Goal: Task Accomplishment & Management: Manage account settings

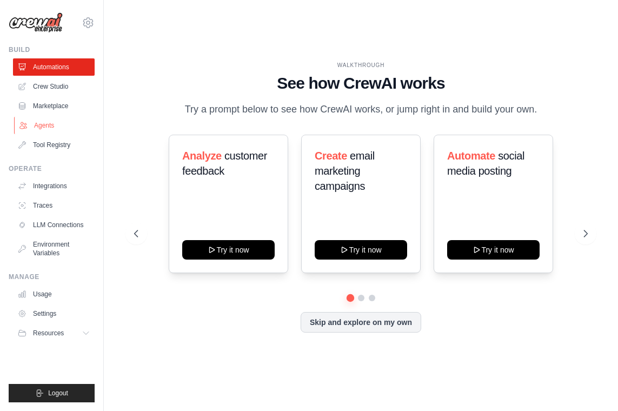
click at [50, 128] on link "Agents" at bounding box center [55, 125] width 82 height 17
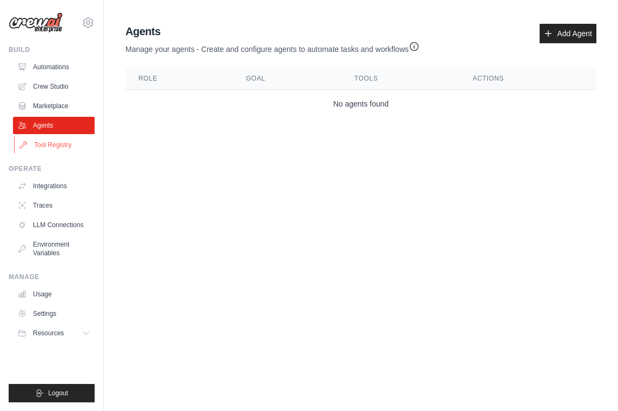
click at [63, 146] on link "Tool Registry" at bounding box center [55, 144] width 82 height 17
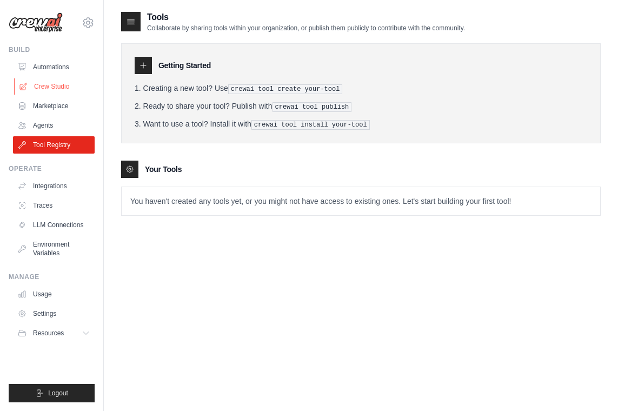
click at [70, 87] on link "Crew Studio" at bounding box center [55, 86] width 82 height 17
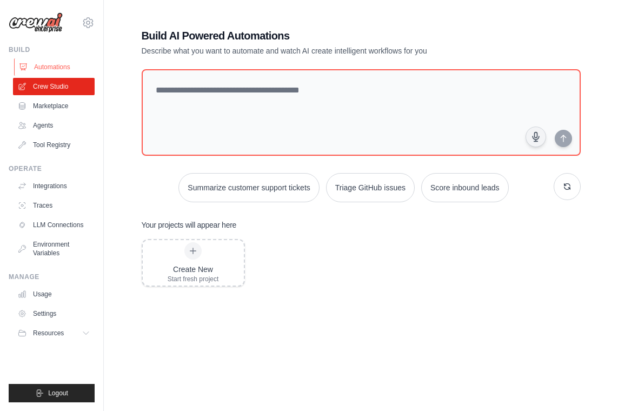
click at [73, 69] on link "Automations" at bounding box center [55, 66] width 82 height 17
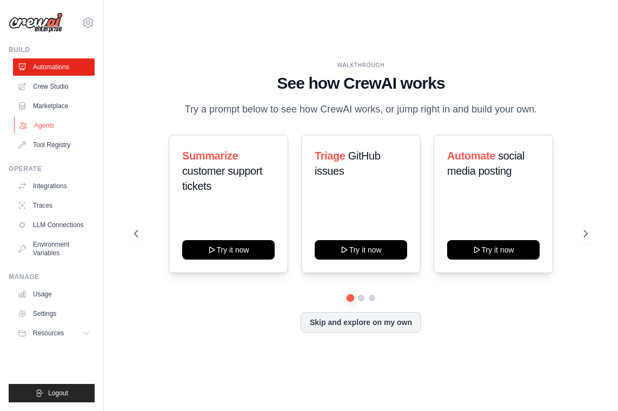
click at [43, 123] on link "Agents" at bounding box center [55, 125] width 82 height 17
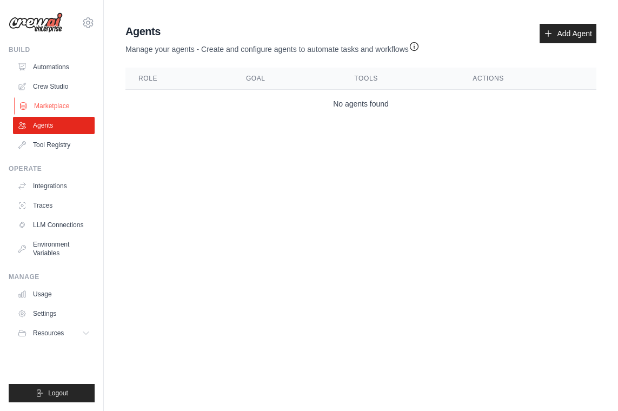
click at [63, 103] on link "Marketplace" at bounding box center [55, 105] width 82 height 17
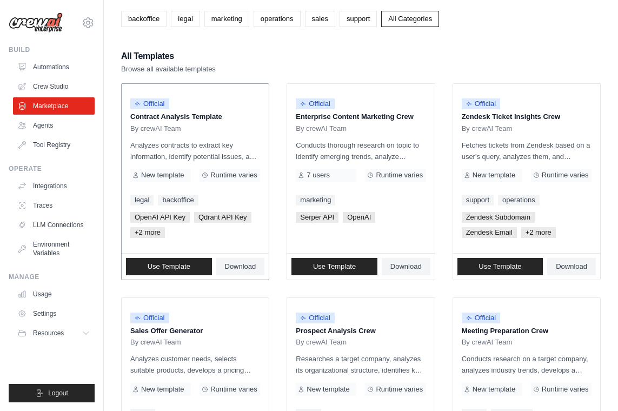
scroll to position [77, 0]
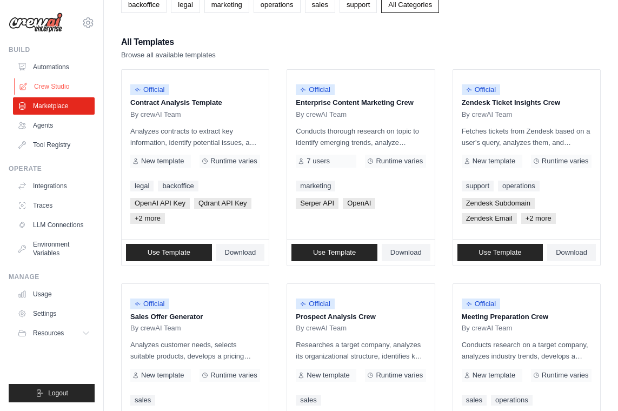
click at [64, 88] on link "Crew Studio" at bounding box center [55, 86] width 82 height 17
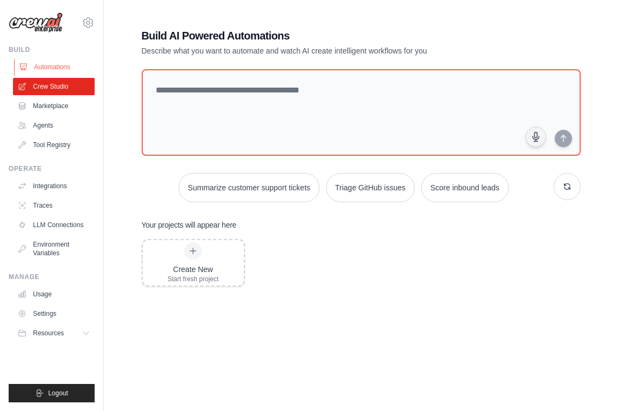
click at [67, 69] on link "Automations" at bounding box center [55, 66] width 82 height 17
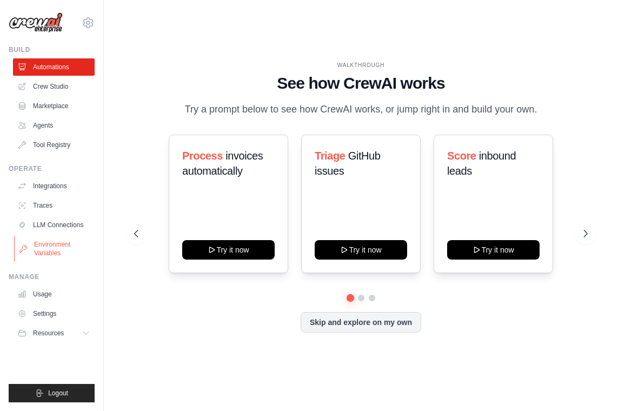
click at [75, 243] on link "Environment Variables" at bounding box center [55, 249] width 82 height 26
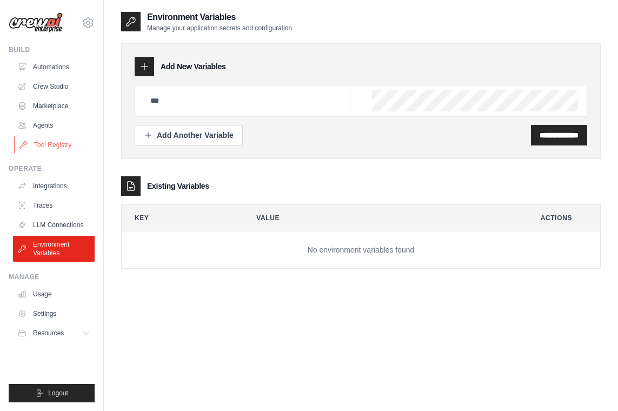
click at [60, 138] on link "Tool Registry" at bounding box center [55, 144] width 82 height 17
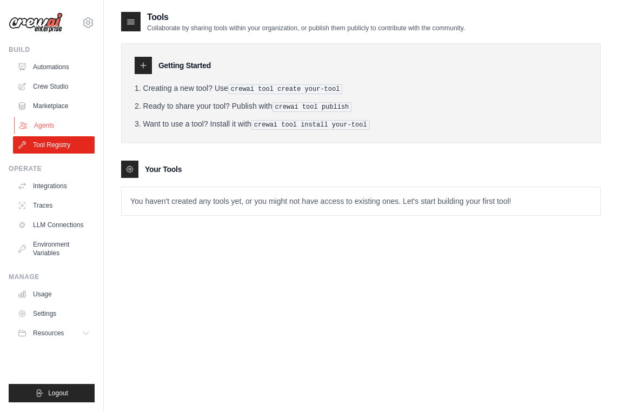
click at [61, 121] on link "Agents" at bounding box center [55, 125] width 82 height 17
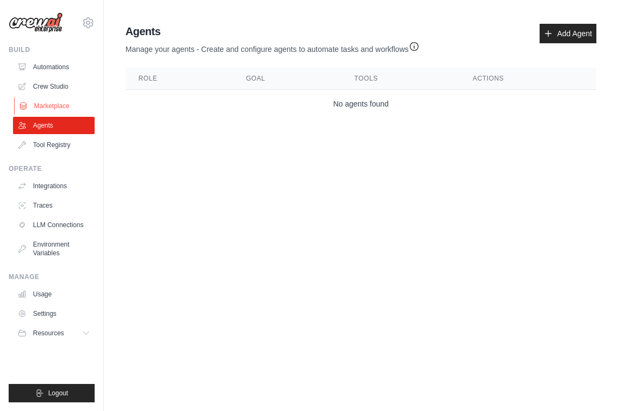
click at [64, 102] on link "Marketplace" at bounding box center [55, 105] width 82 height 17
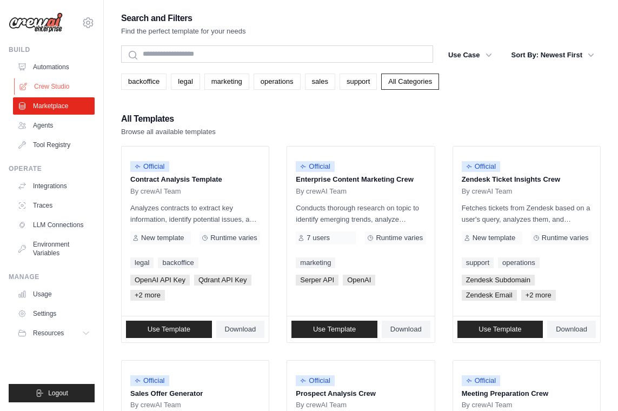
click at [65, 78] on link "Crew Studio" at bounding box center [55, 86] width 82 height 17
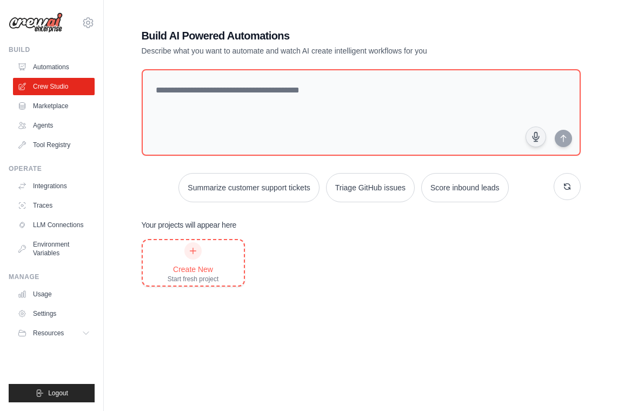
click at [206, 250] on div "Create New Start fresh project" at bounding box center [193, 262] width 51 height 41
click at [69, 68] on link "Automations" at bounding box center [55, 66] width 82 height 17
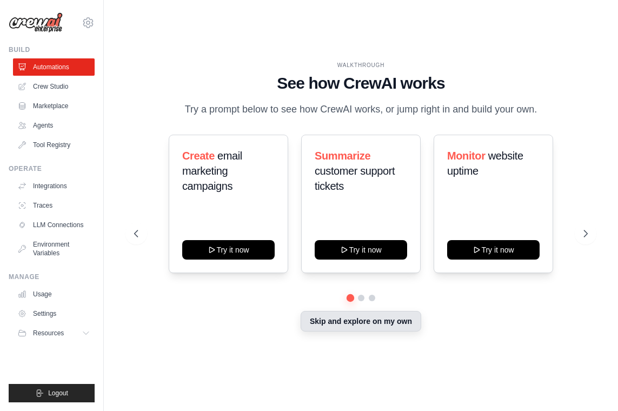
click at [347, 331] on button "Skip and explore on my own" at bounding box center [360, 321] width 121 height 21
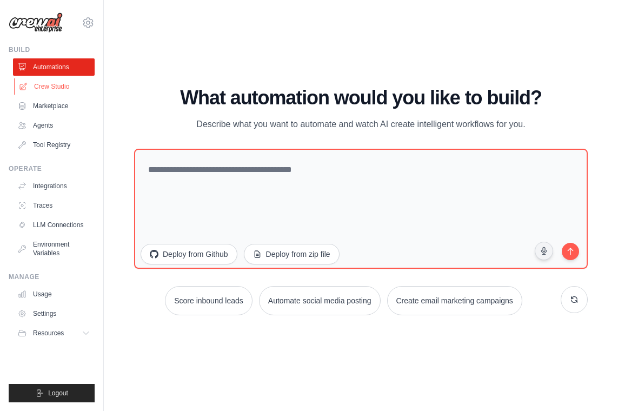
click at [70, 94] on link "Crew Studio" at bounding box center [55, 86] width 82 height 17
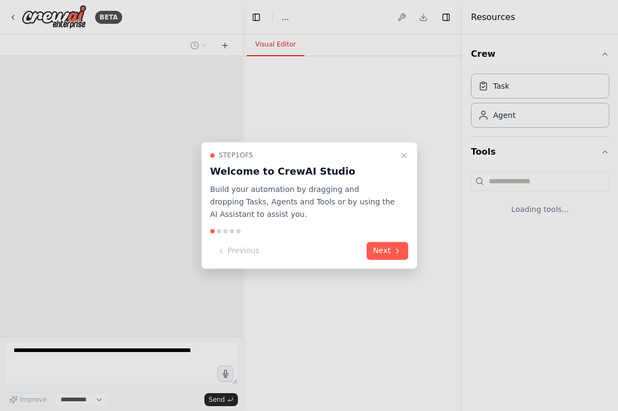
select select "****"
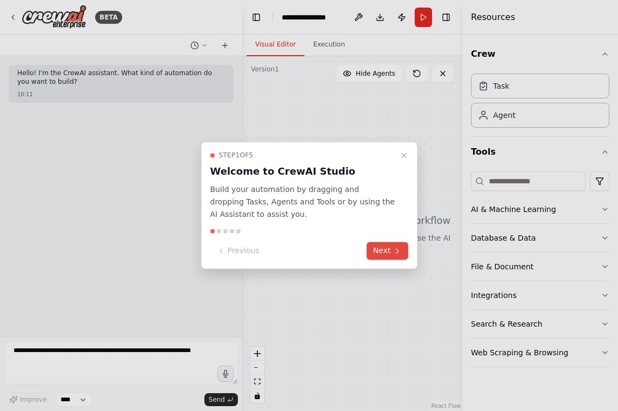
click at [384, 251] on button "Next" at bounding box center [387, 251] width 42 height 18
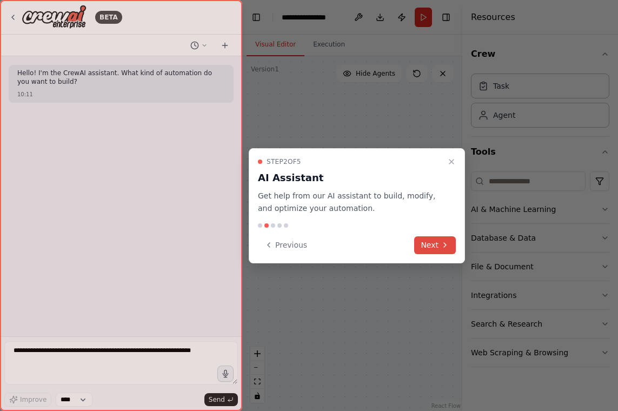
click at [443, 248] on icon at bounding box center [444, 244] width 9 height 9
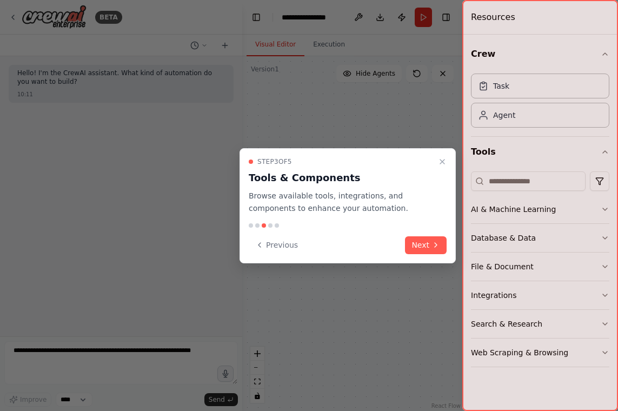
click at [443, 248] on button "Next" at bounding box center [426, 245] width 42 height 18
click at [443, 248] on div at bounding box center [309, 205] width 618 height 411
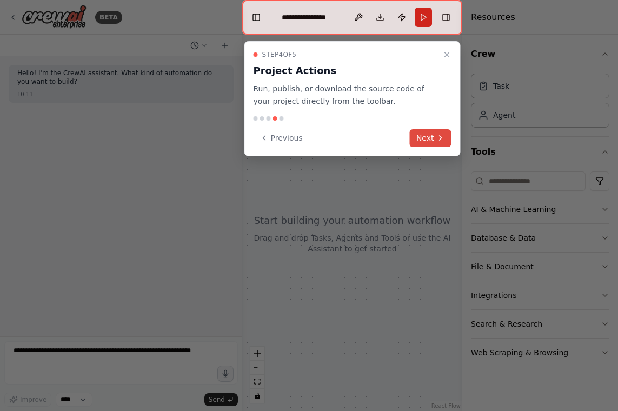
click at [438, 135] on icon at bounding box center [440, 137] width 9 height 9
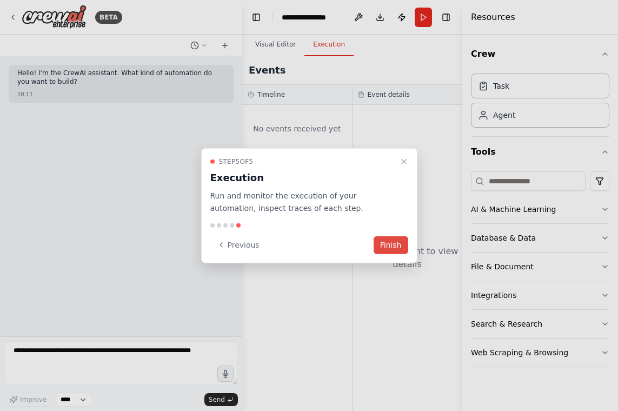
click at [386, 244] on button "Finish" at bounding box center [390, 245] width 35 height 18
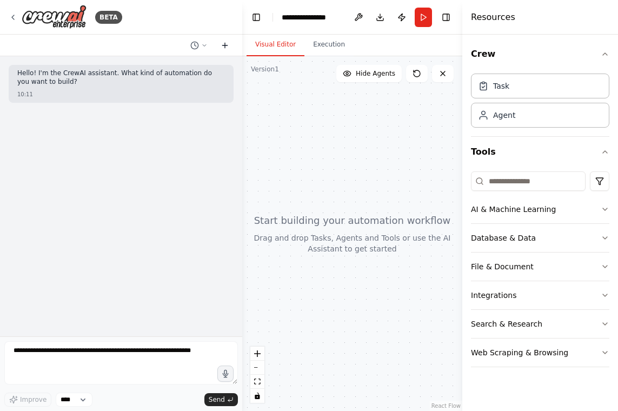
click at [226, 49] on icon at bounding box center [224, 45] width 9 height 9
click at [499, 88] on div "Task" at bounding box center [501, 85] width 16 height 11
click at [329, 54] on button "Execution" at bounding box center [328, 45] width 49 height 23
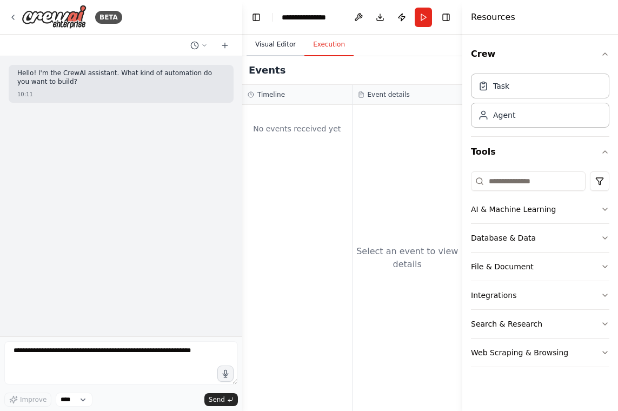
click at [275, 48] on button "Visual Editor" at bounding box center [275, 45] width 58 height 23
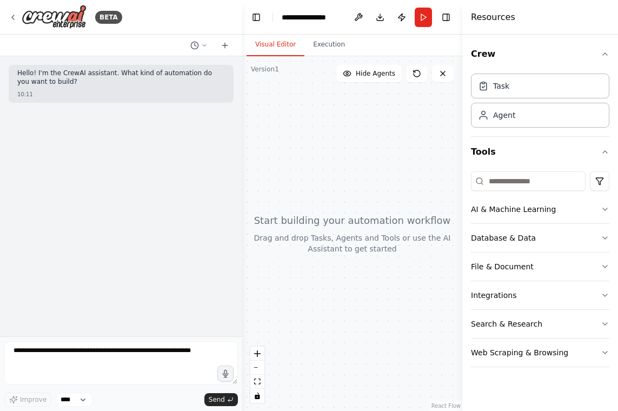
click at [262, 78] on div at bounding box center [352, 233] width 220 height 355
click at [500, 116] on div "Agent" at bounding box center [504, 114] width 22 height 11
click at [328, 21] on div "**********" at bounding box center [310, 17] width 56 height 11
click at [350, 15] on div "**********" at bounding box center [322, 17] width 81 height 11
click at [446, 15] on header "**********" at bounding box center [363, 17] width 242 height 35
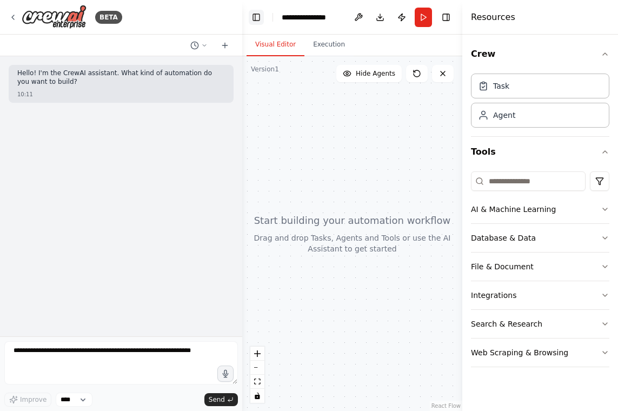
click at [255, 18] on button "Toggle Left Sidebar" at bounding box center [256, 17] width 15 height 15
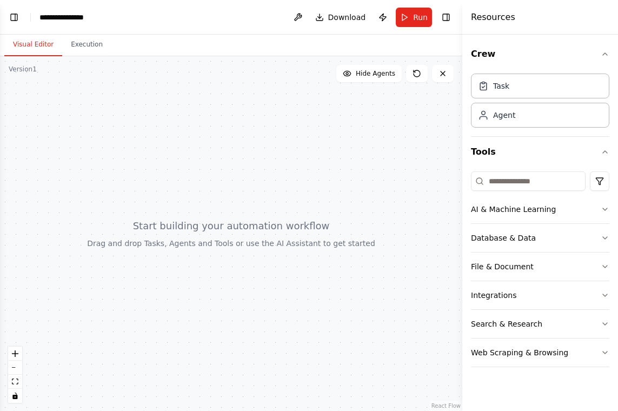
click at [255, 17] on header "**********" at bounding box center [231, 17] width 462 height 35
click at [17, 20] on button "Toggle Left Sidebar" at bounding box center [13, 17] width 15 height 15
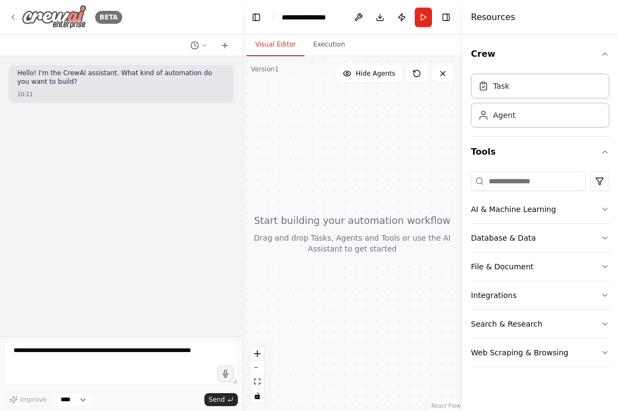
click at [11, 15] on icon at bounding box center [13, 17] width 9 height 9
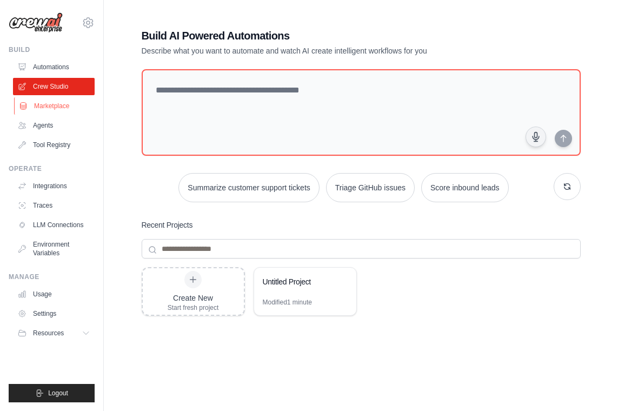
click at [65, 106] on link "Marketplace" at bounding box center [55, 105] width 82 height 17
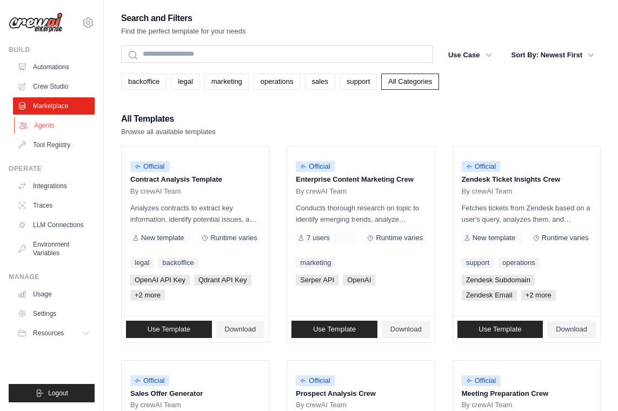
click at [64, 132] on link "Agents" at bounding box center [55, 125] width 82 height 17
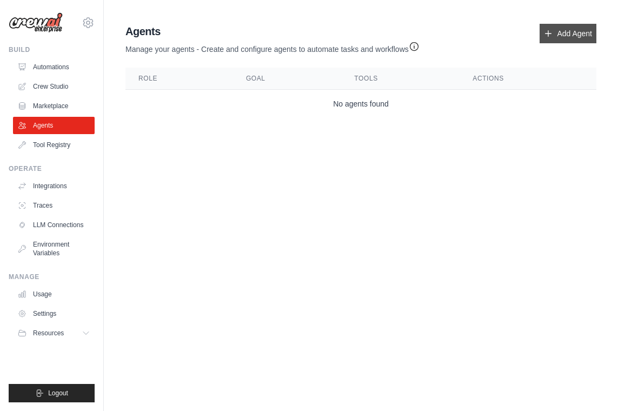
click at [581, 25] on link "Add Agent" at bounding box center [567, 33] width 57 height 19
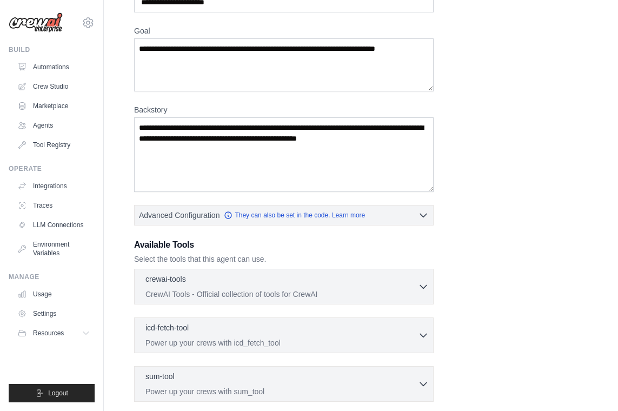
scroll to position [90, 0]
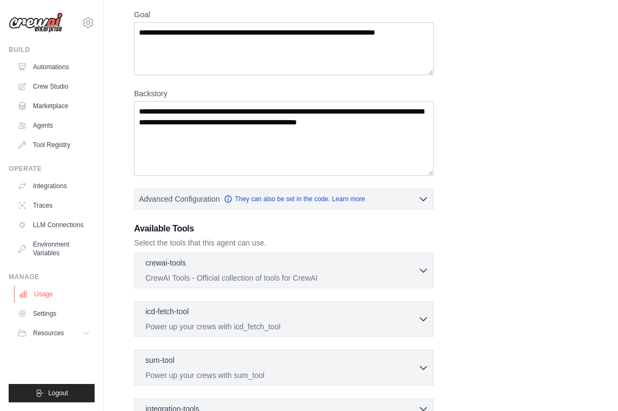
click at [46, 298] on link "Usage" at bounding box center [55, 293] width 82 height 17
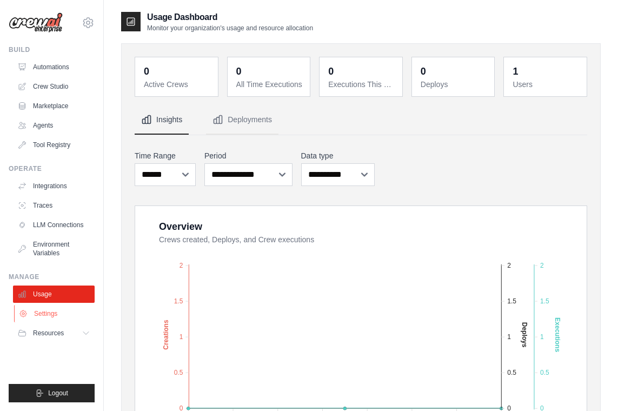
click at [48, 311] on link "Settings" at bounding box center [55, 313] width 82 height 17
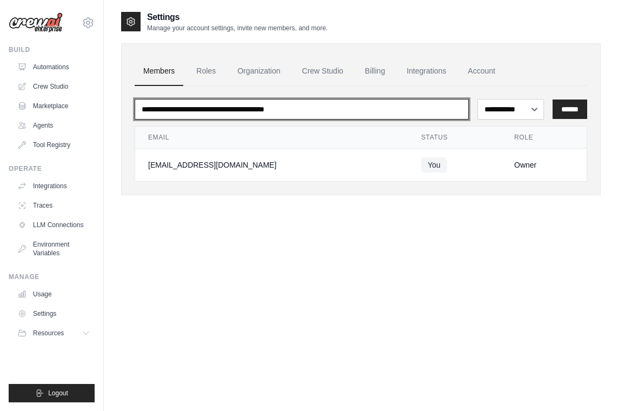
click at [435, 112] on input "email" at bounding box center [302, 109] width 334 height 21
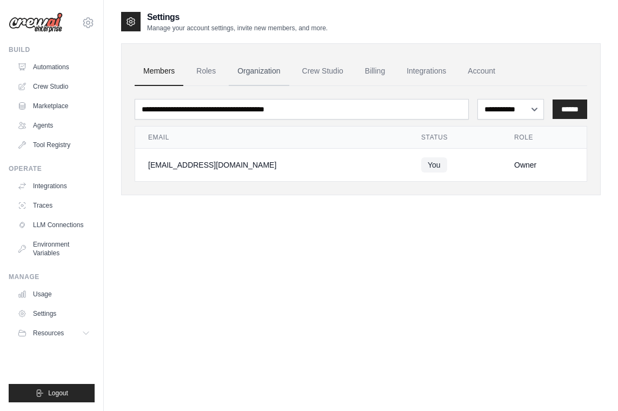
click at [251, 72] on link "Organization" at bounding box center [259, 71] width 60 height 29
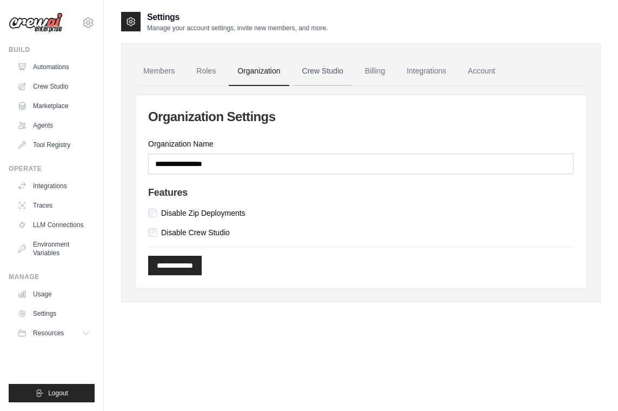
click at [343, 73] on link "Crew Studio" at bounding box center [322, 71] width 58 height 29
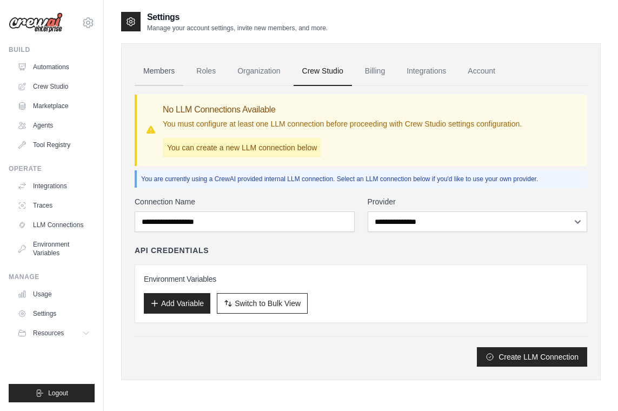
click at [162, 76] on link "Members" at bounding box center [159, 71] width 49 height 29
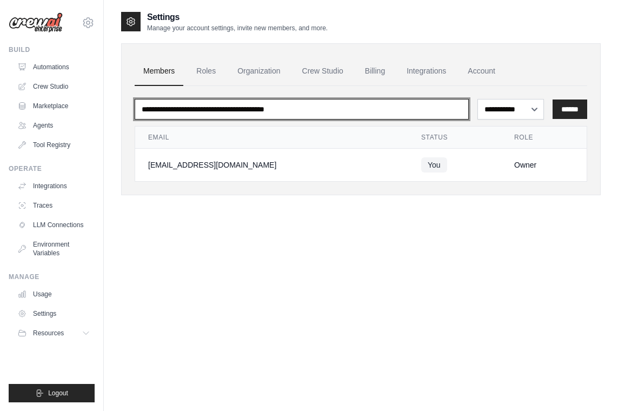
click at [203, 106] on input "email" at bounding box center [302, 109] width 334 height 21
click at [204, 110] on input "email" at bounding box center [302, 109] width 334 height 21
type input "*"
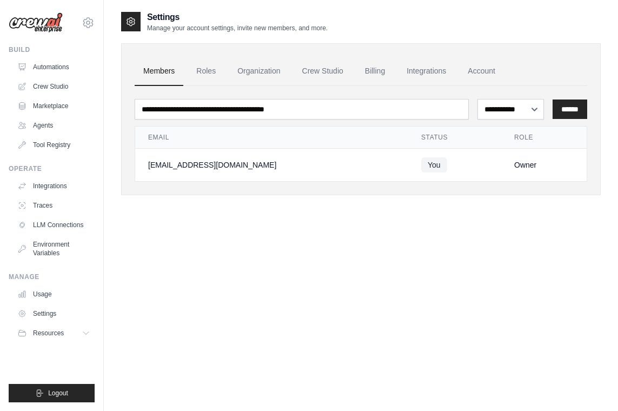
click at [265, 221] on div "**********" at bounding box center [360, 216] width 479 height 411
